Goal: Task Accomplishment & Management: Use online tool/utility

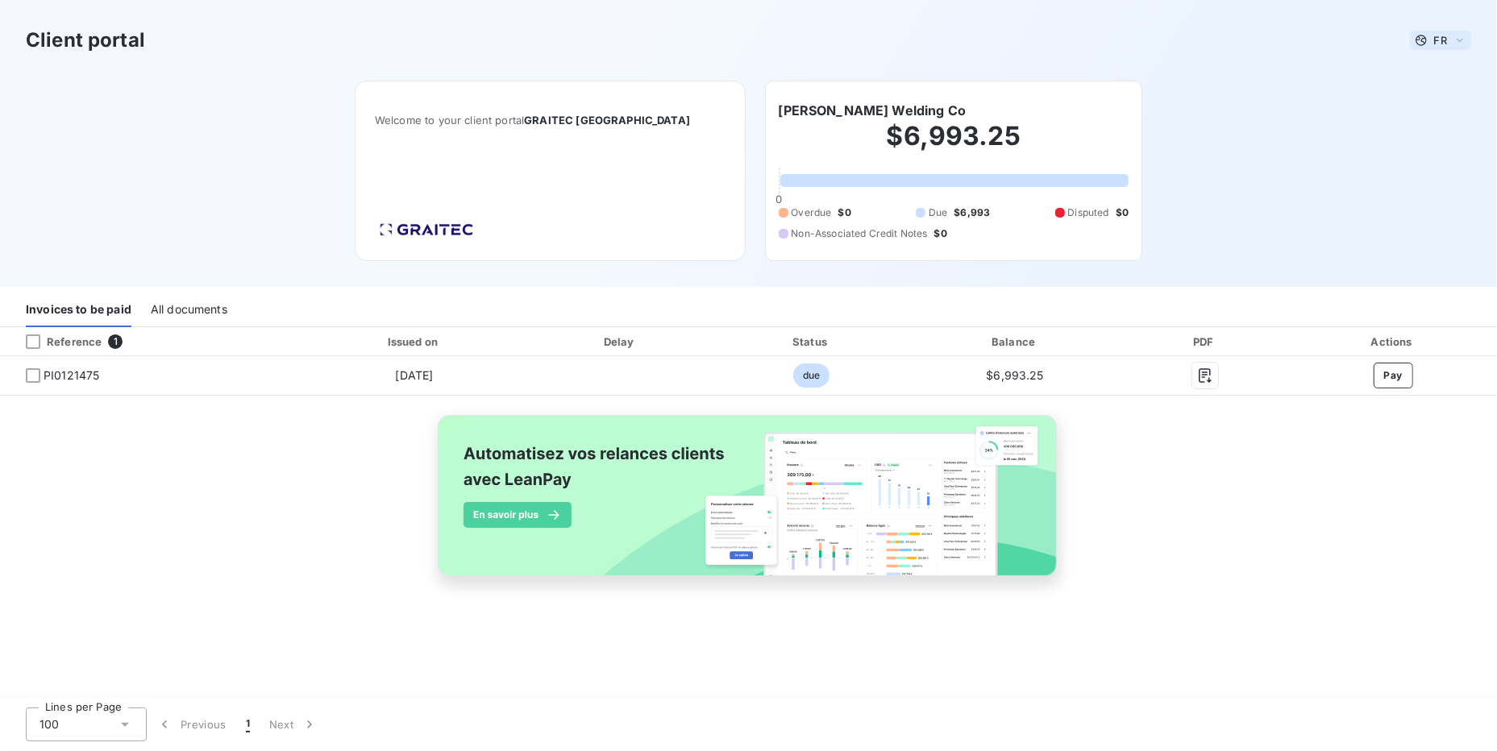
click at [1443, 40] on span "FR" at bounding box center [1440, 40] width 13 height 13
click at [1341, 626] on div "Reference 1 Issued on Delay Status Balance PDF Actions PI0121475 [DATE] due $6,…" at bounding box center [748, 513] width 1497 height 373
click at [1442, 34] on span "FR" at bounding box center [1440, 40] width 13 height 13
click at [1424, 97] on div "English" at bounding box center [1433, 103] width 60 height 16
click at [191, 298] on div "All documents" at bounding box center [189, 310] width 77 height 34
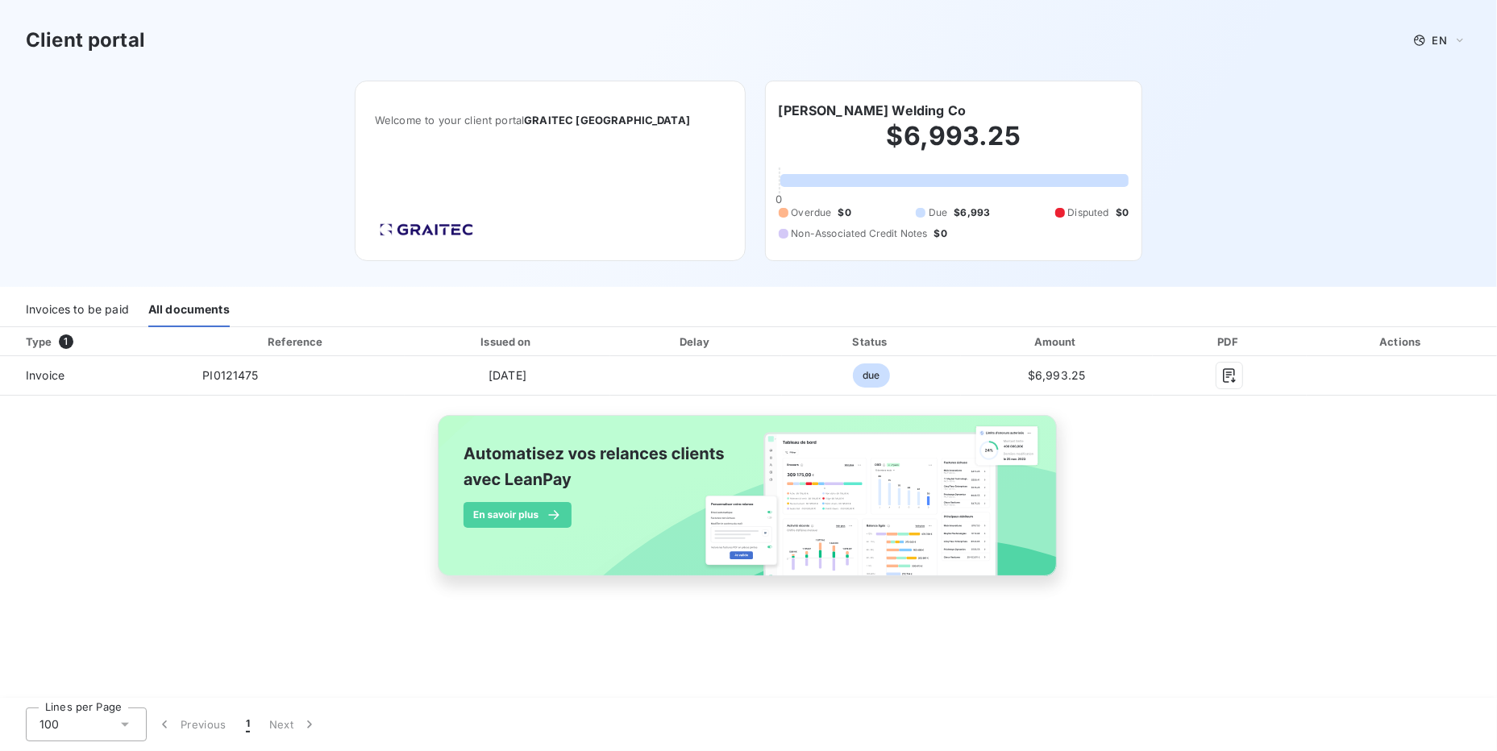
click at [86, 310] on div "Invoices to be paid" at bounding box center [77, 310] width 103 height 34
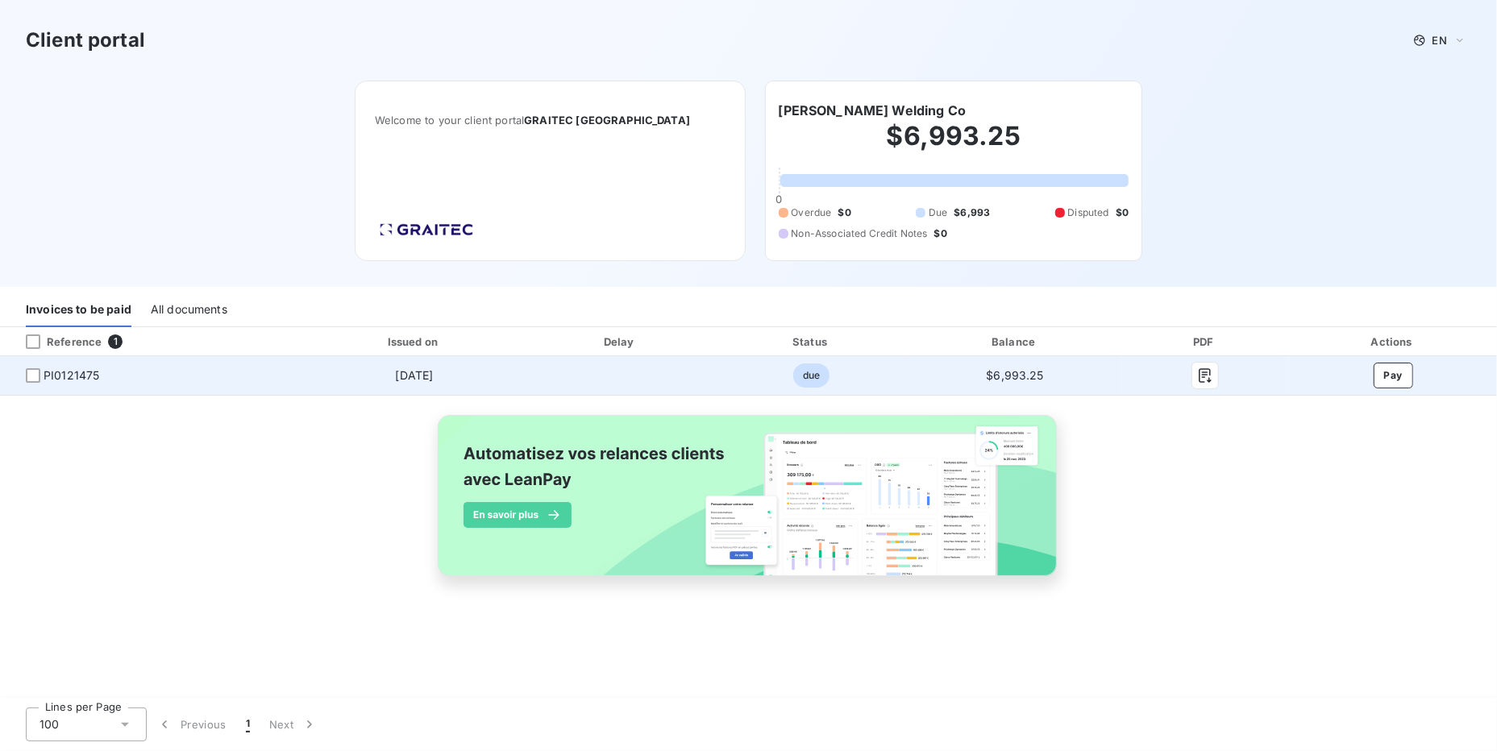
click at [1373, 368] on div "Pay" at bounding box center [1393, 376] width 182 height 26
click at [1379, 368] on button "Pay" at bounding box center [1394, 376] width 40 height 26
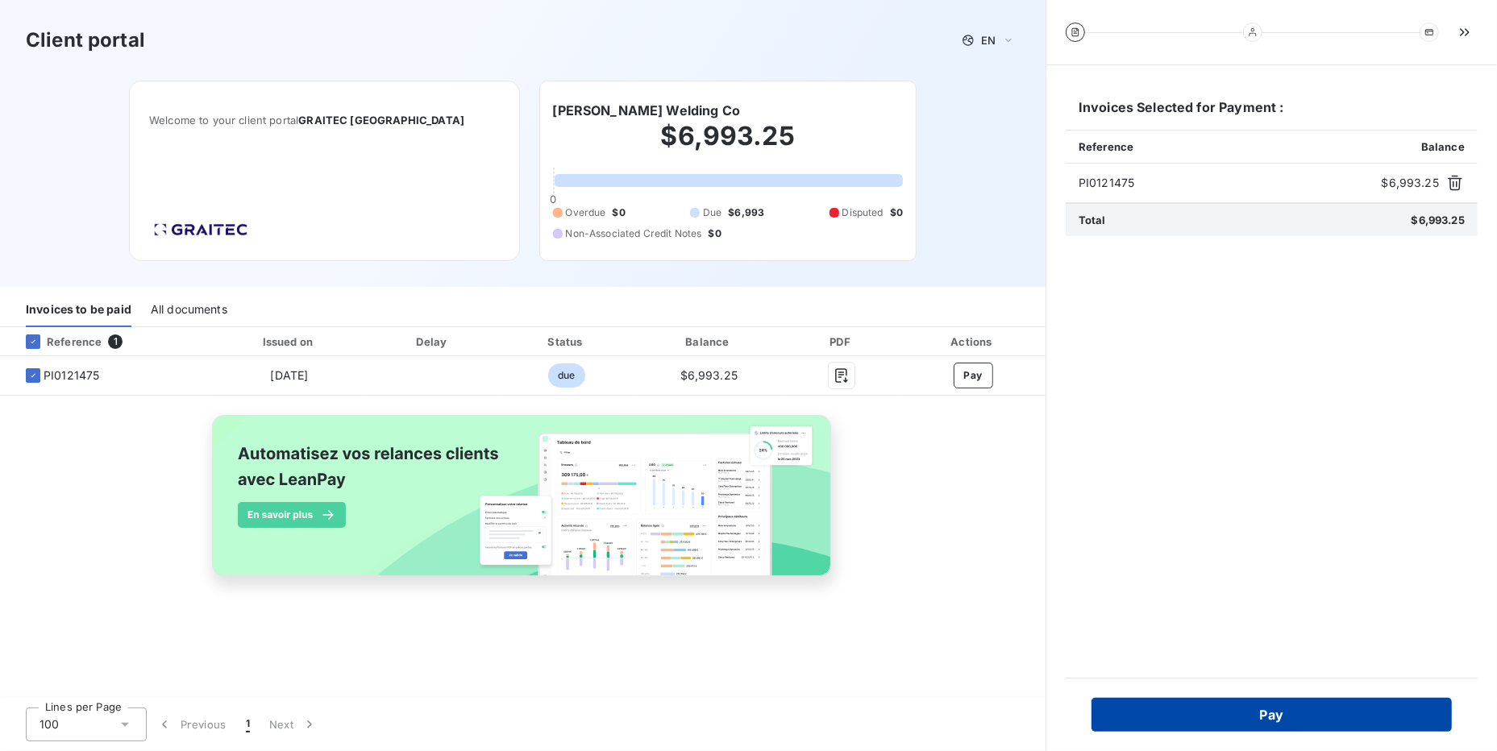
click at [1293, 714] on button "Pay" at bounding box center [1272, 715] width 360 height 34
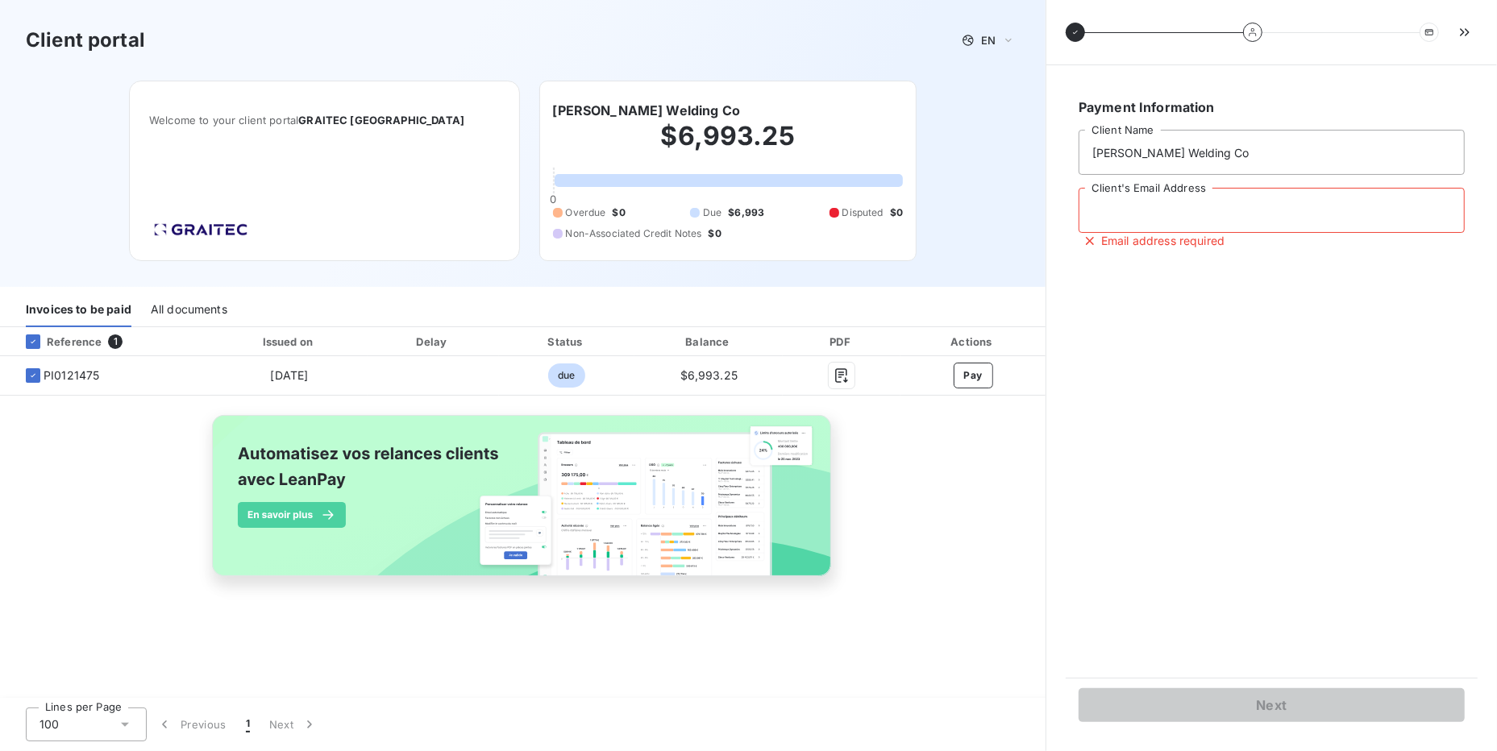
click at [1217, 224] on input "Client's Email Address" at bounding box center [1272, 210] width 386 height 45
drag, startPoint x: 1009, startPoint y: 525, endPoint x: 1018, endPoint y: 502, distance: 24.3
click at [1009, 525] on div "Reference 1 Issued on Delay Status Balance PDF Actions PI0121475 [DATE] due $6,…" at bounding box center [523, 470] width 1046 height 286
